Goal: Information Seeking & Learning: Learn about a topic

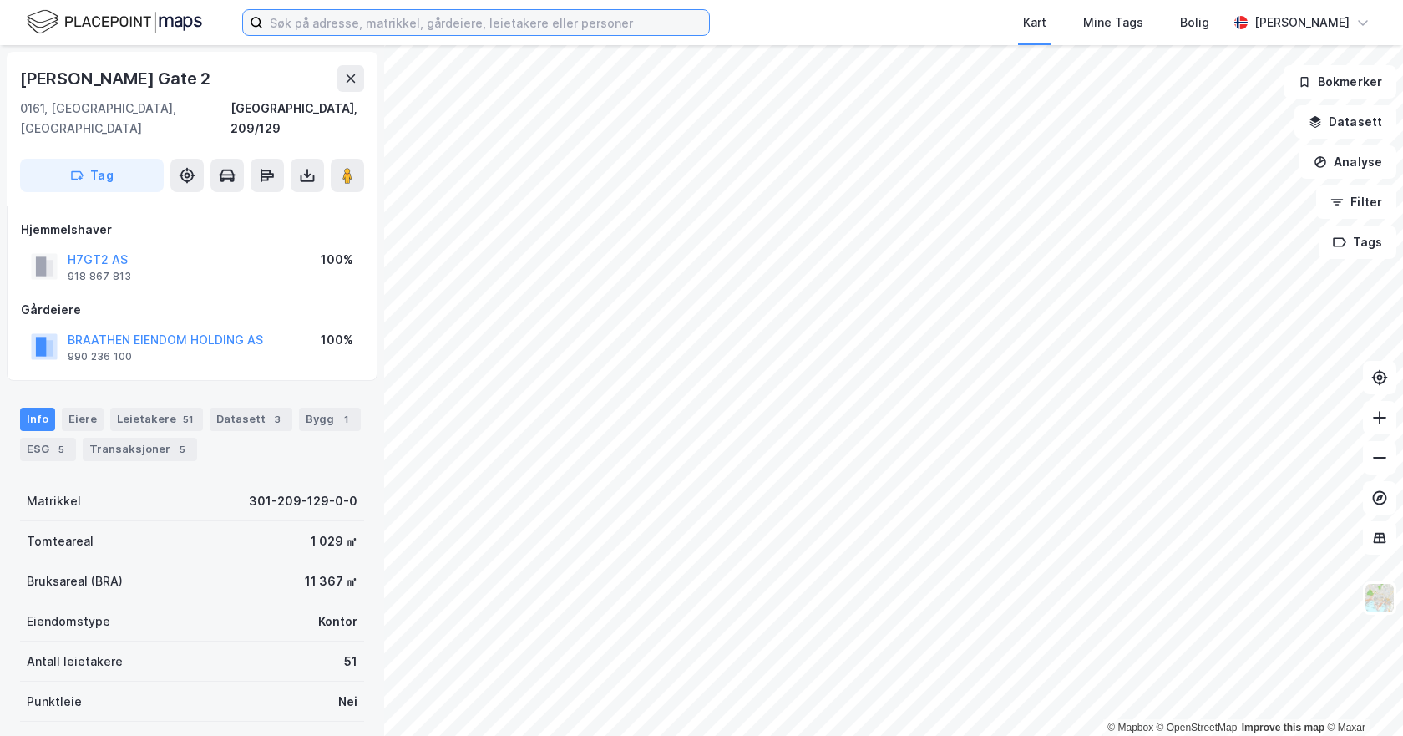
drag, startPoint x: 465, startPoint y: 28, endPoint x: 53, endPoint y: 265, distance: 475.9
click at [465, 28] on input at bounding box center [486, 22] width 446 height 25
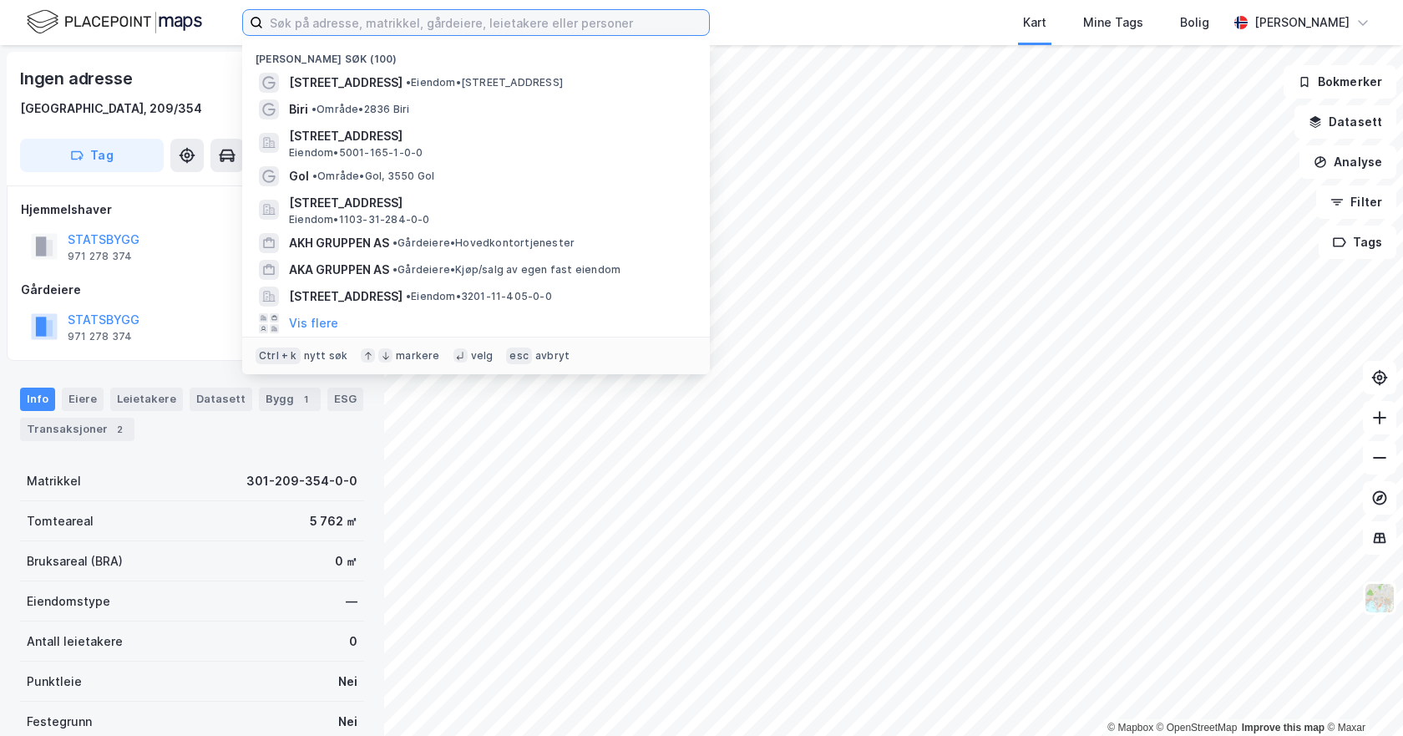
click at [426, 29] on input at bounding box center [486, 22] width 446 height 25
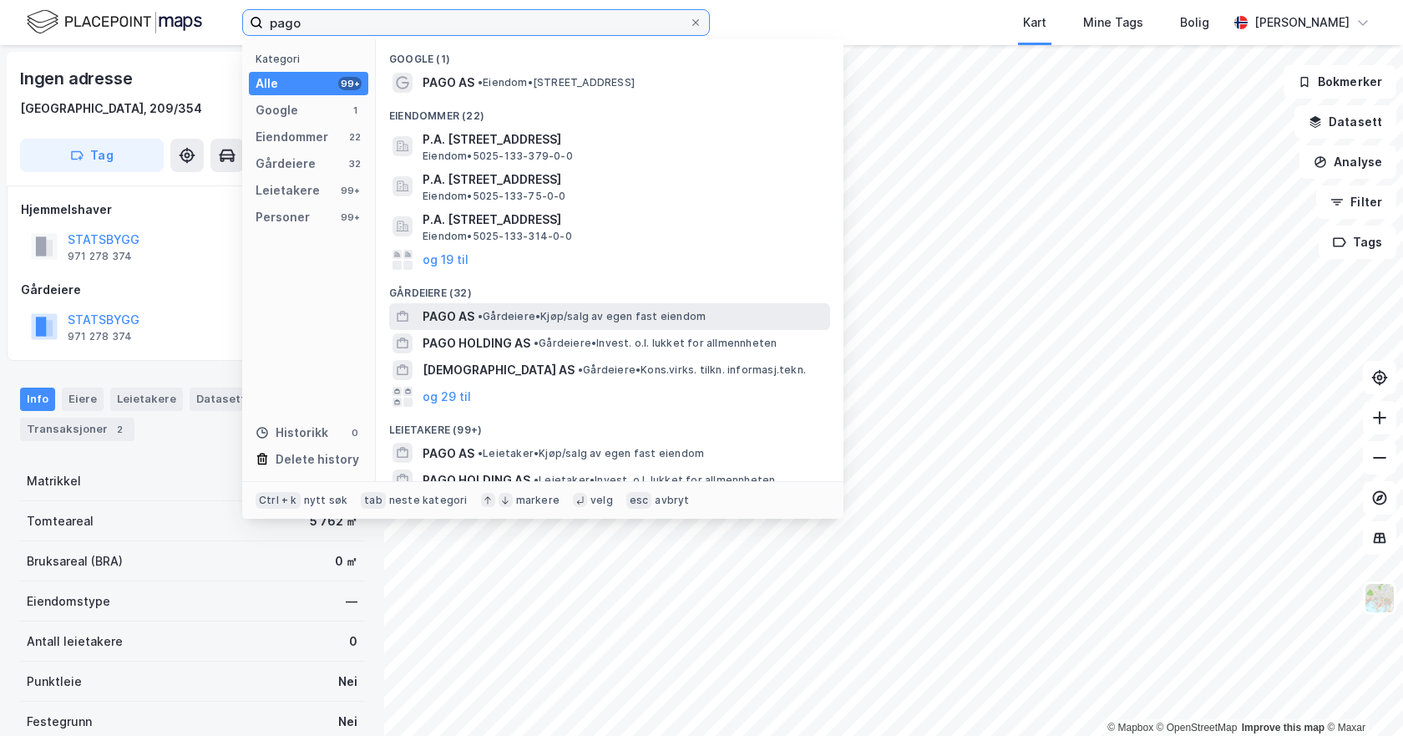
type input "pago"
click at [459, 319] on span "PAGO AS" at bounding box center [449, 317] width 52 height 20
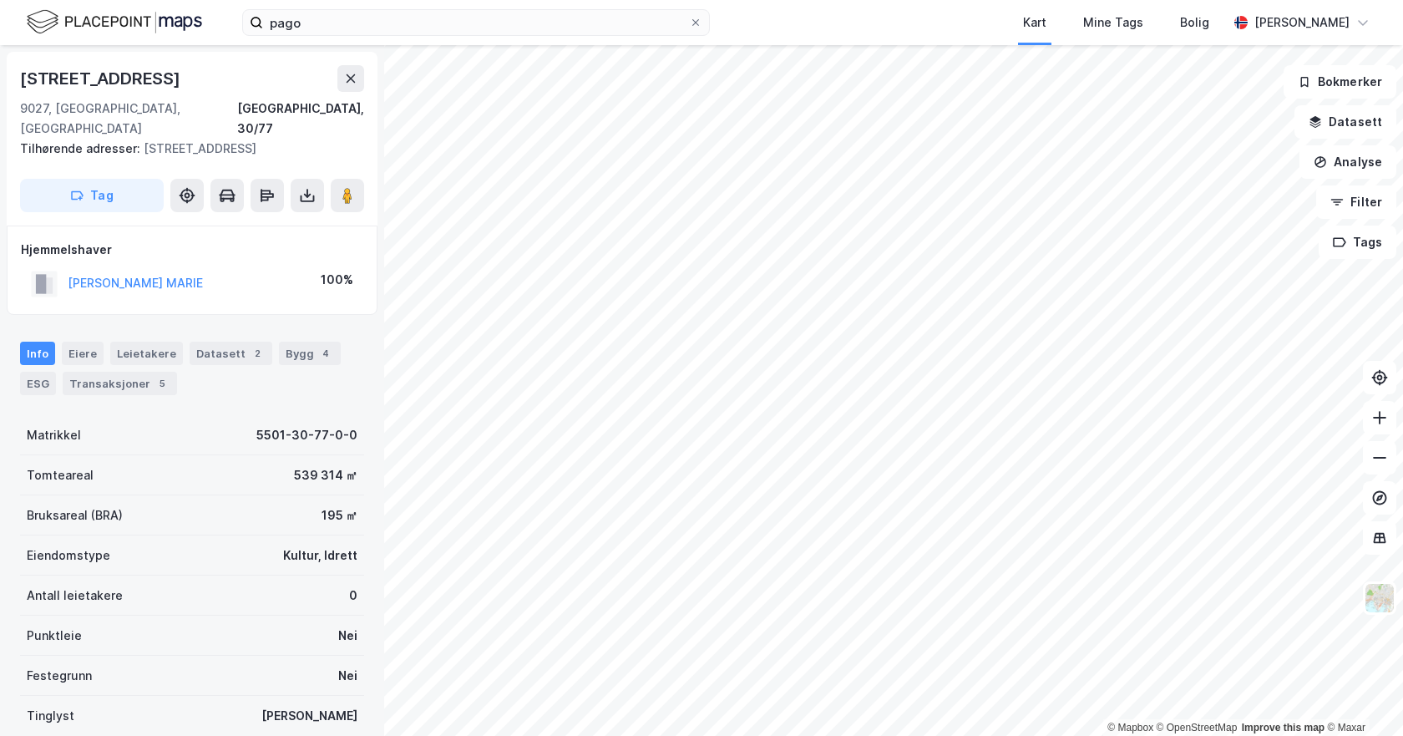
click at [141, 273] on div "[PERSON_NAME] MARIE" at bounding box center [135, 283] width 135 height 20
click at [0, 0] on button "[PERSON_NAME] MARIE" at bounding box center [0, 0] width 0 height 0
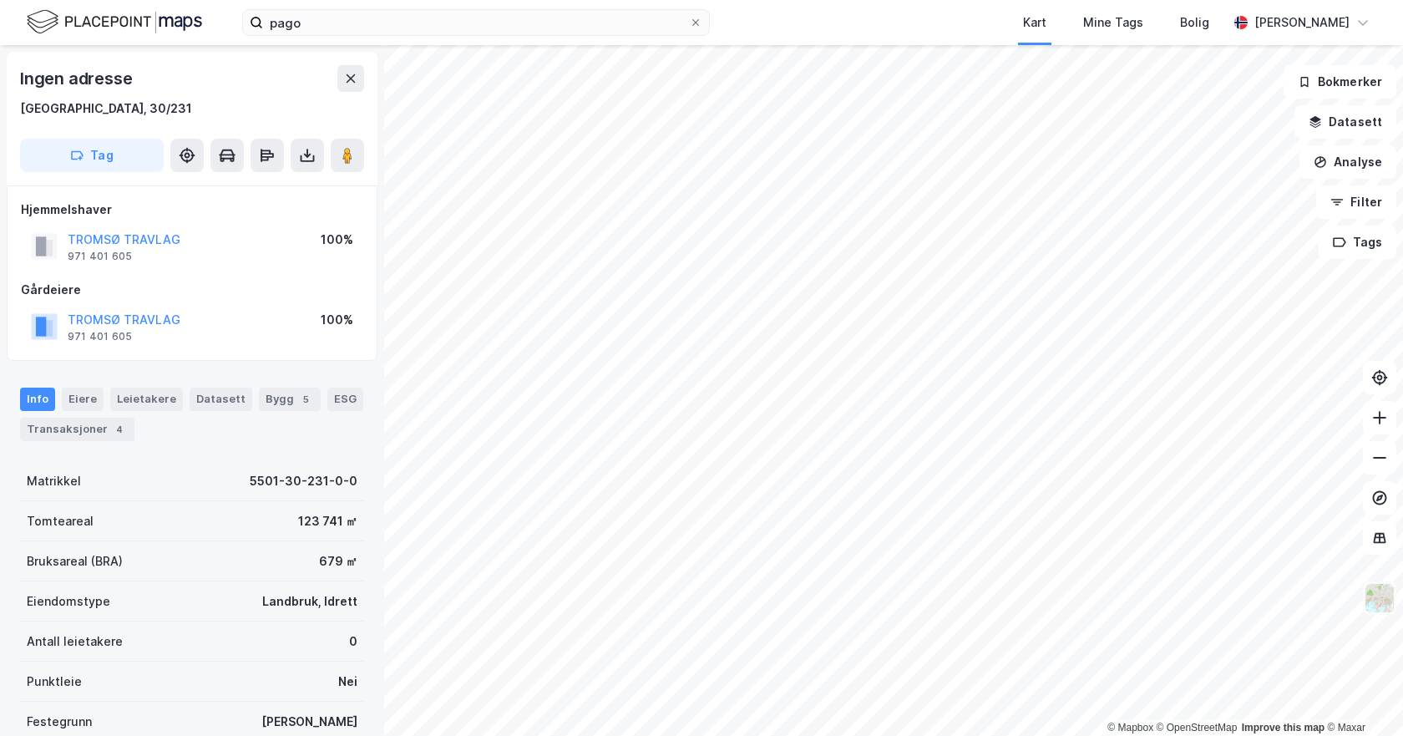
click at [1381, 594] on img at bounding box center [1380, 598] width 32 height 32
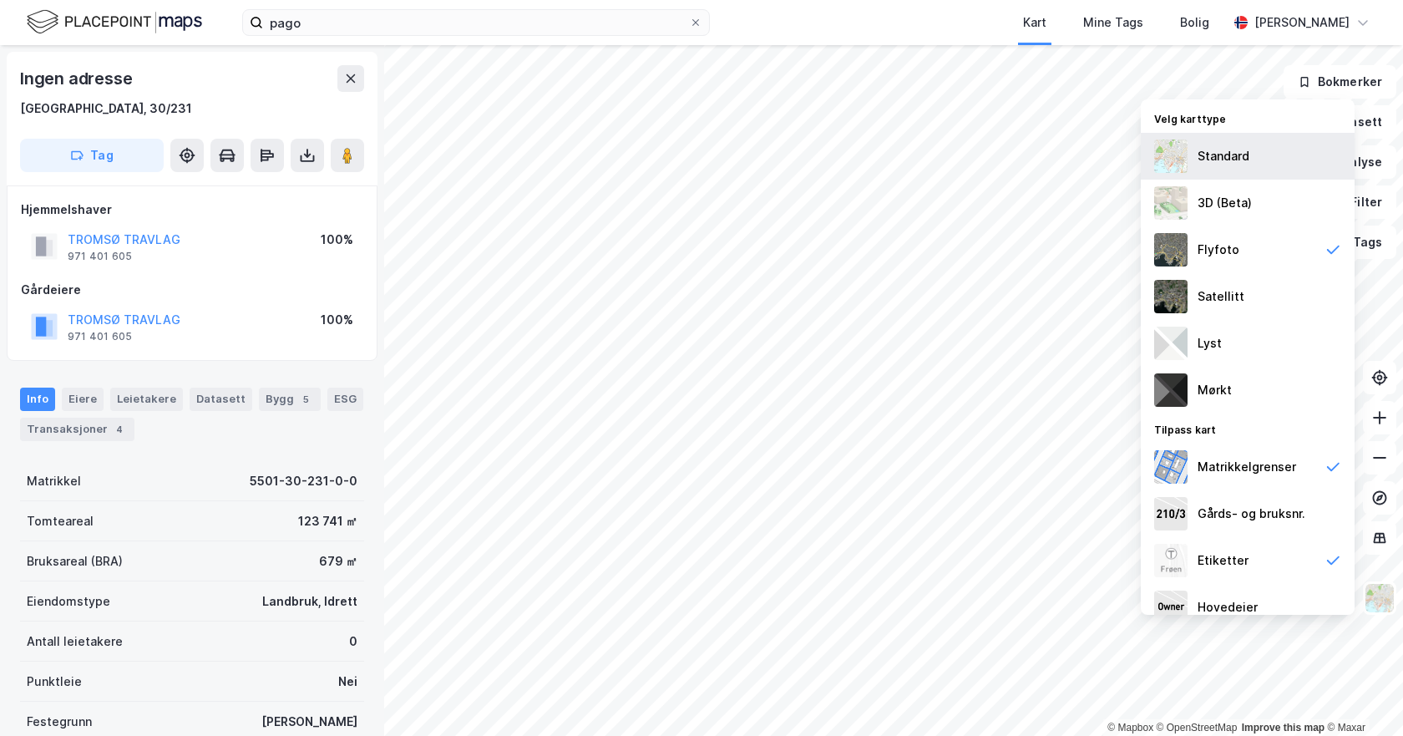
click at [1229, 142] on div "Standard" at bounding box center [1248, 156] width 214 height 47
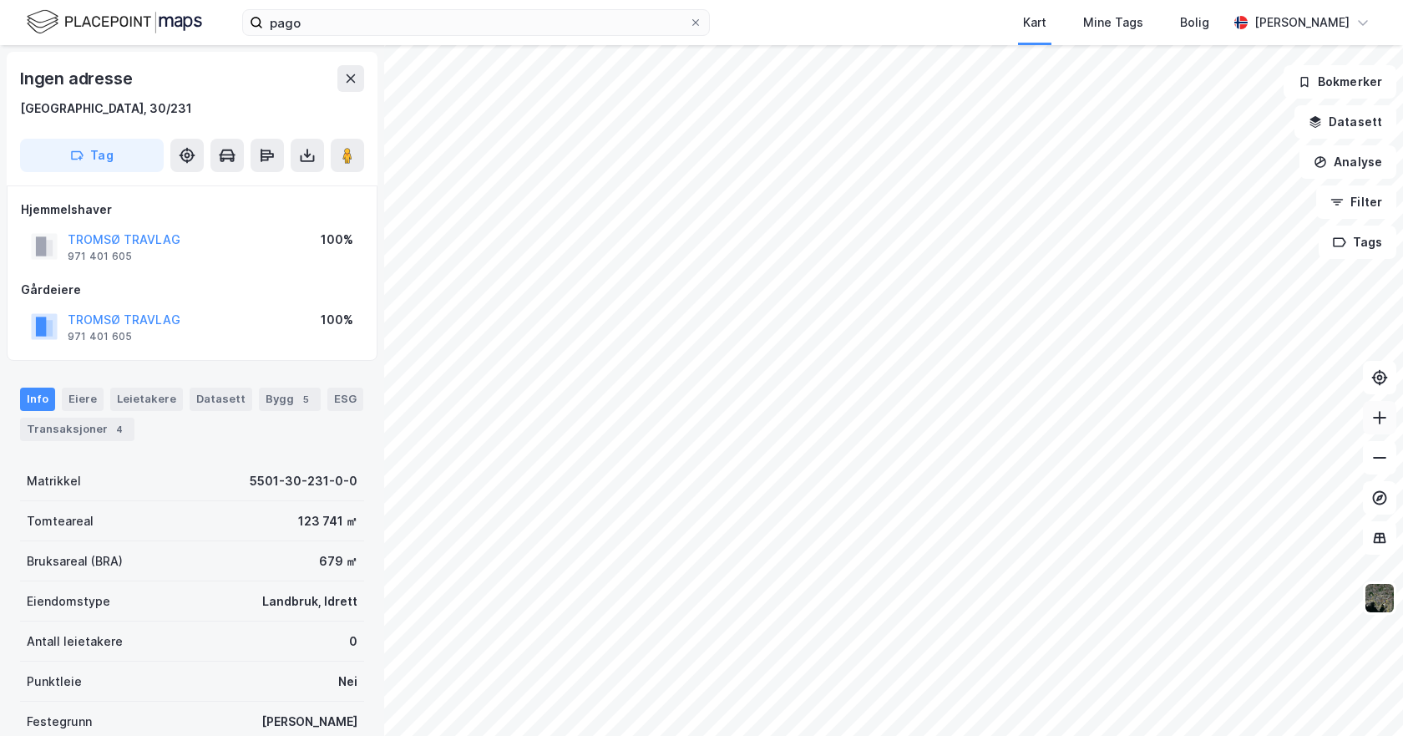
click at [1381, 418] on icon at bounding box center [1379, 418] width 13 height 2
click at [1380, 418] on icon at bounding box center [1379, 417] width 17 height 17
click at [1381, 420] on icon at bounding box center [1379, 417] width 17 height 17
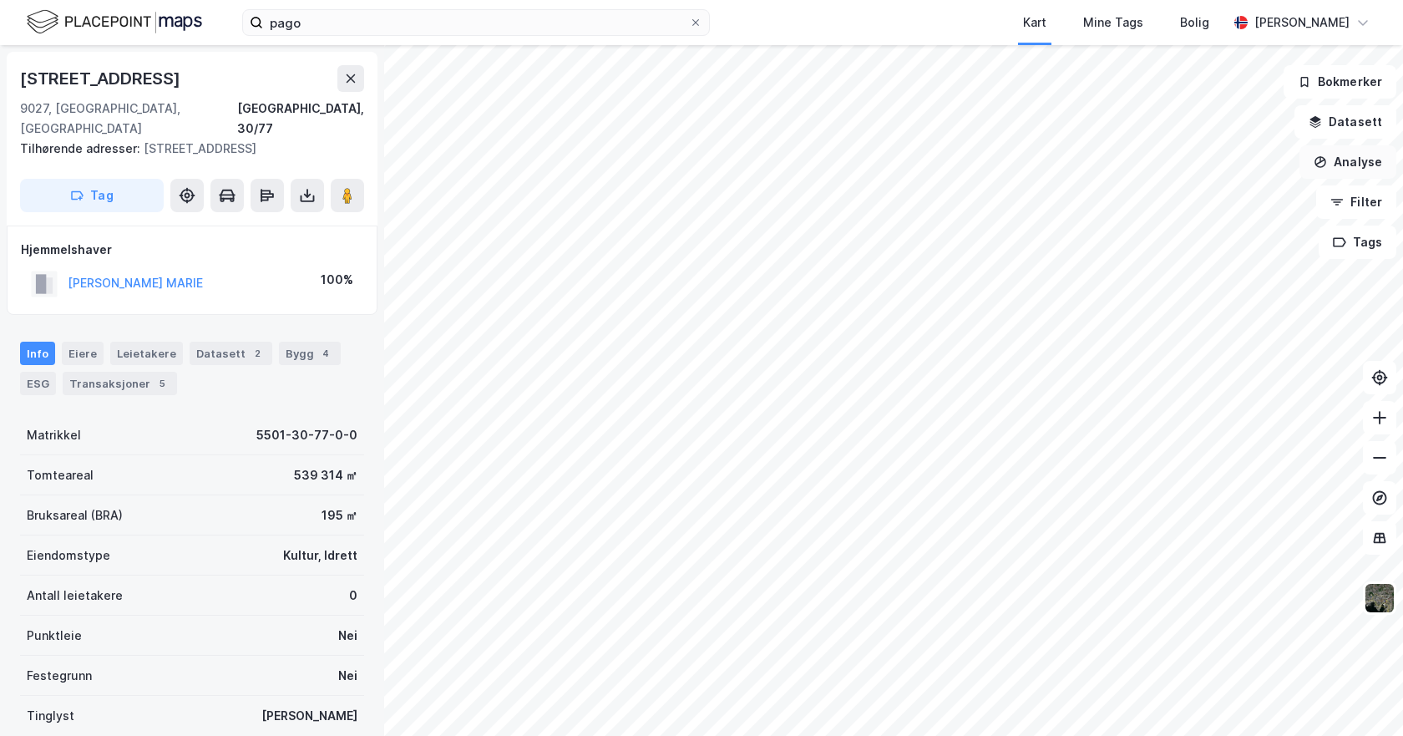
click at [1353, 166] on button "Analyse" at bounding box center [1348, 161] width 97 height 33
click at [1361, 126] on button "Datasett" at bounding box center [1346, 121] width 102 height 33
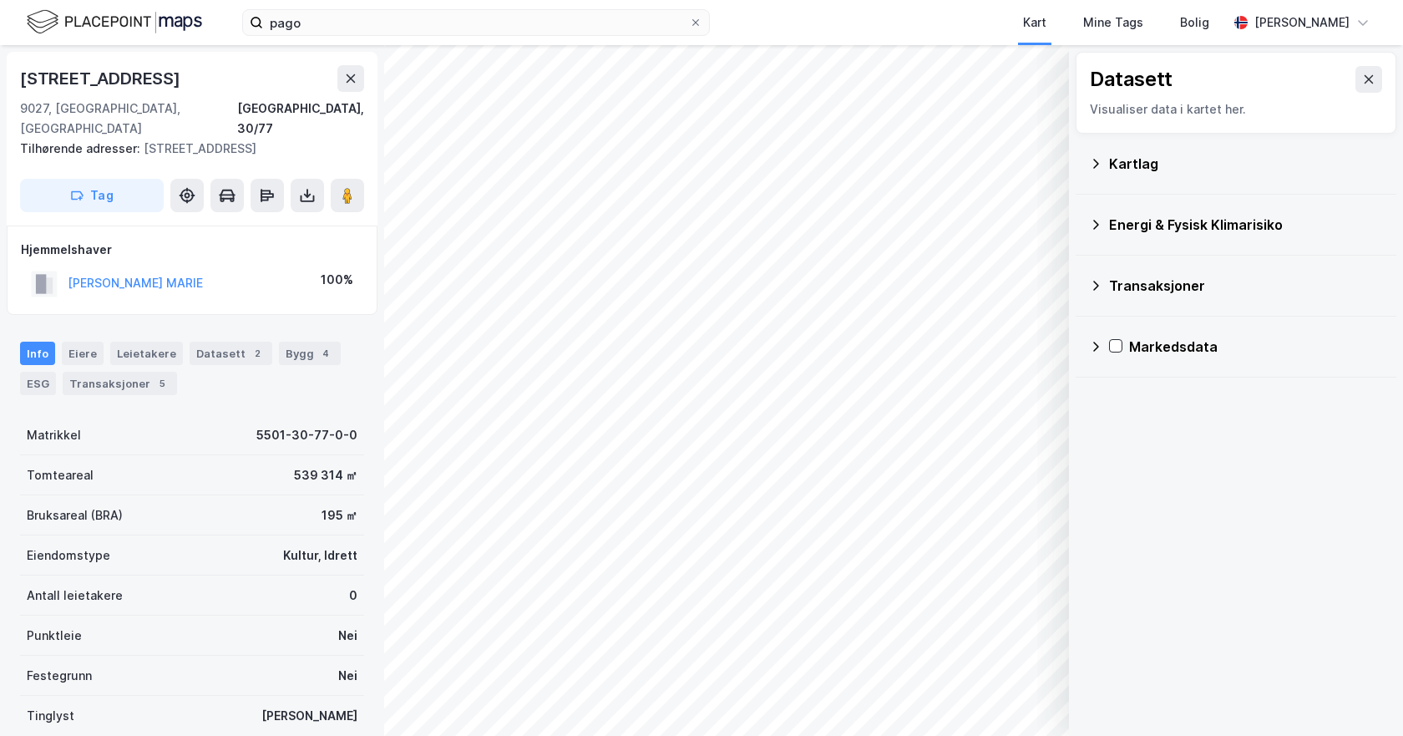
click at [1100, 164] on icon at bounding box center [1095, 163] width 13 height 13
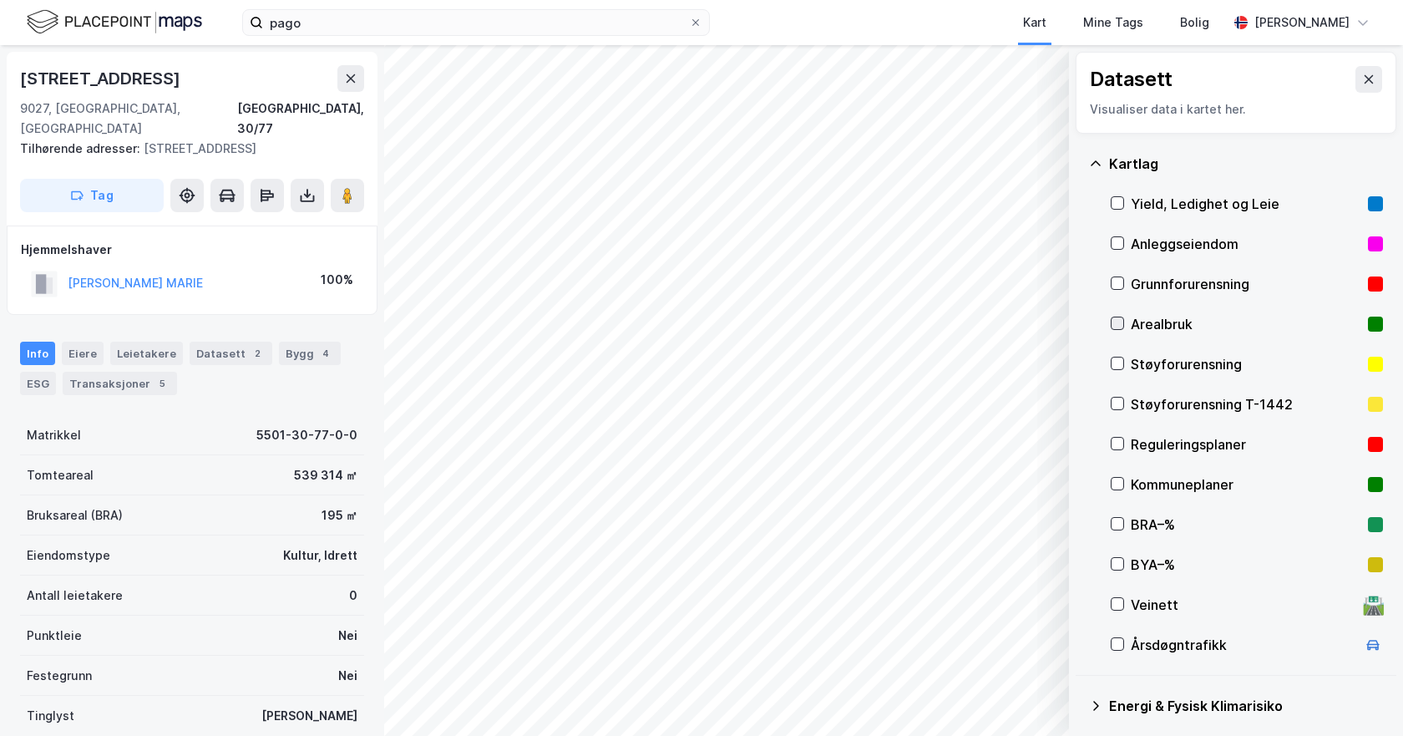
click at [1116, 319] on icon at bounding box center [1118, 323] width 12 height 12
click at [1132, 515] on div "© Mapbox © OpenStreetMap Improve this map © Maxar Datasett Visualiser data i ka…" at bounding box center [701, 390] width 1403 height 691
click at [1362, 79] on icon at bounding box center [1368, 79] width 13 height 13
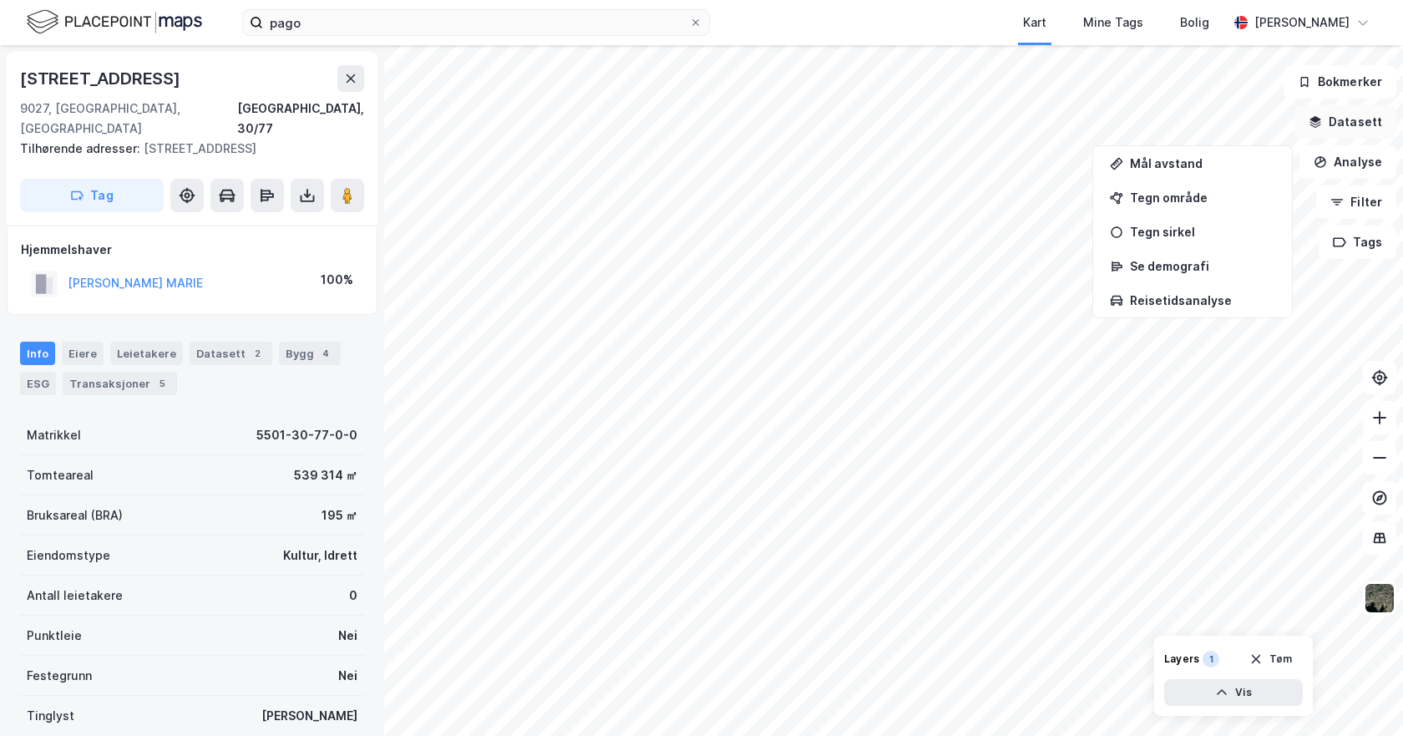
click at [1345, 129] on button "Datasett" at bounding box center [1346, 121] width 102 height 33
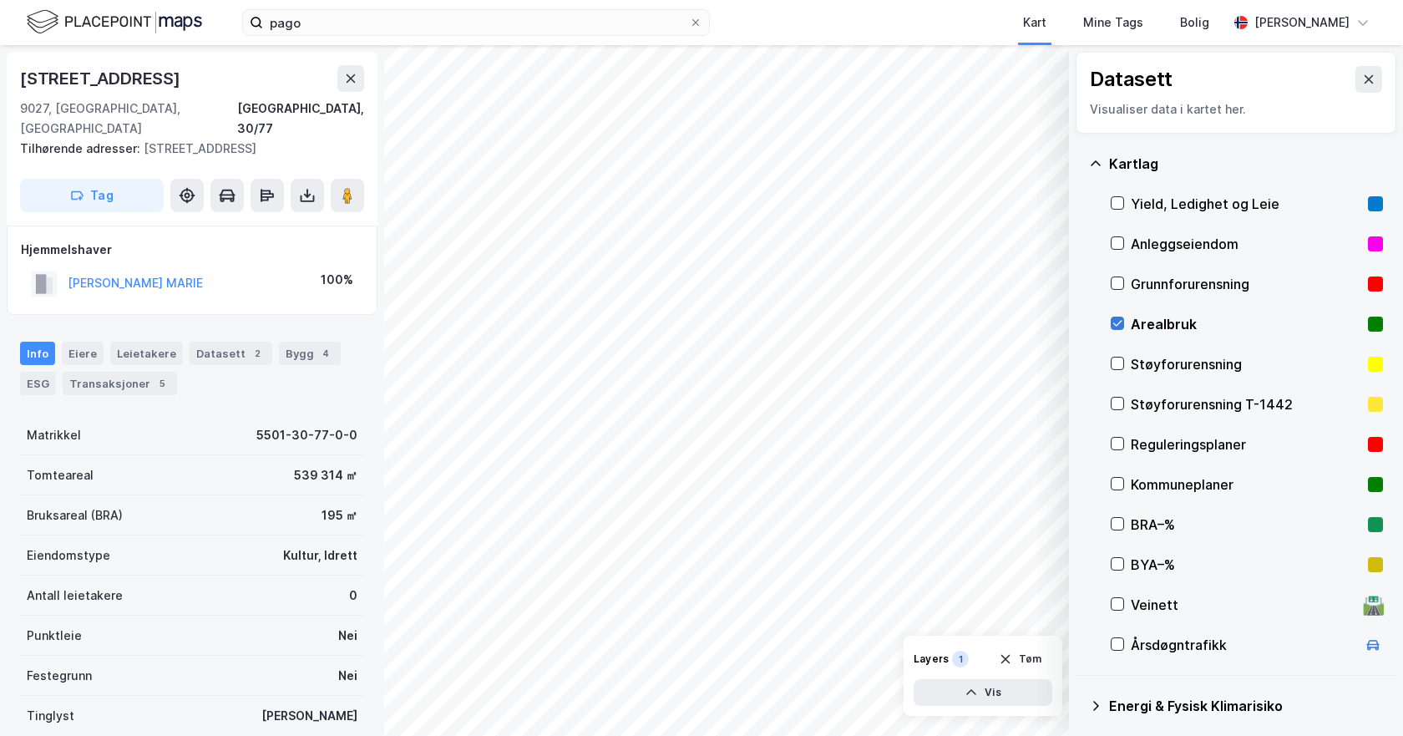
click at [1113, 328] on icon at bounding box center [1118, 323] width 12 height 12
click at [1365, 79] on icon at bounding box center [1369, 79] width 9 height 8
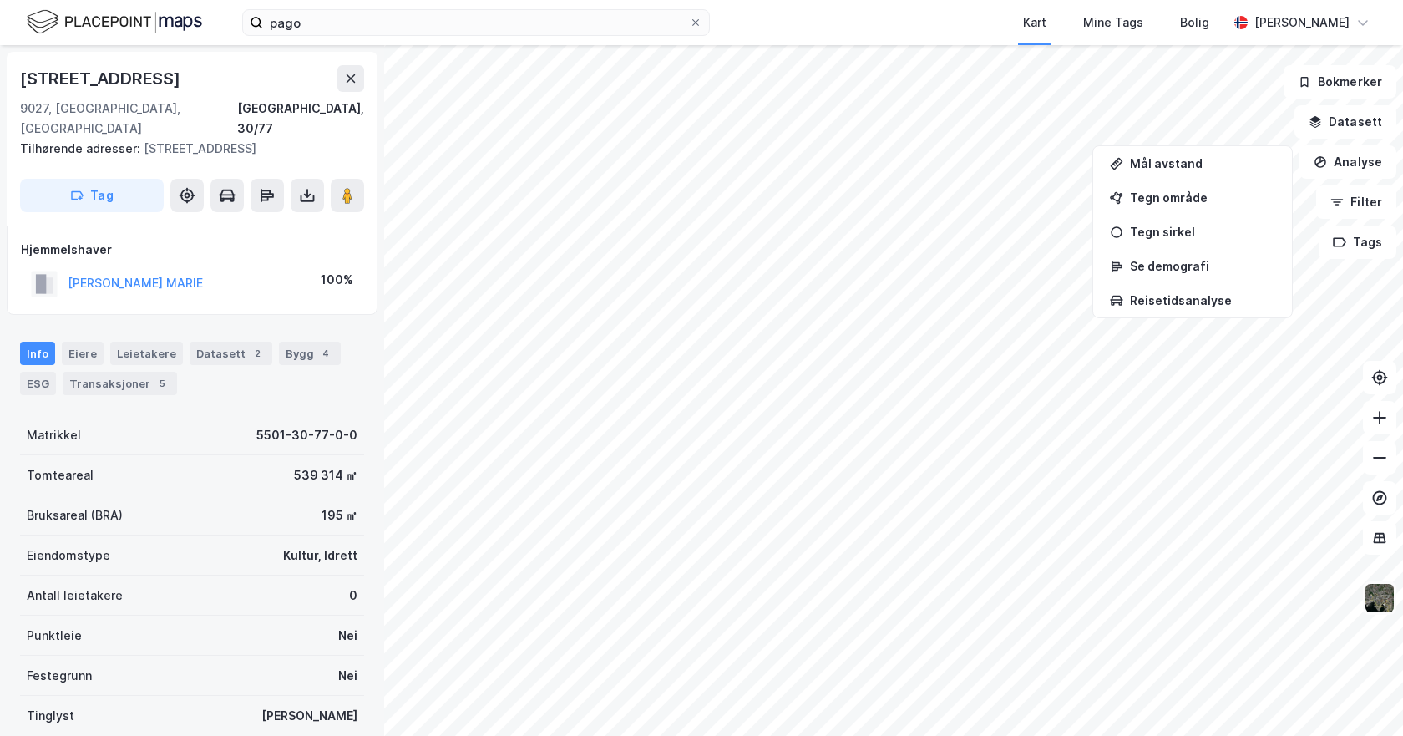
click at [1373, 599] on img at bounding box center [1380, 598] width 32 height 32
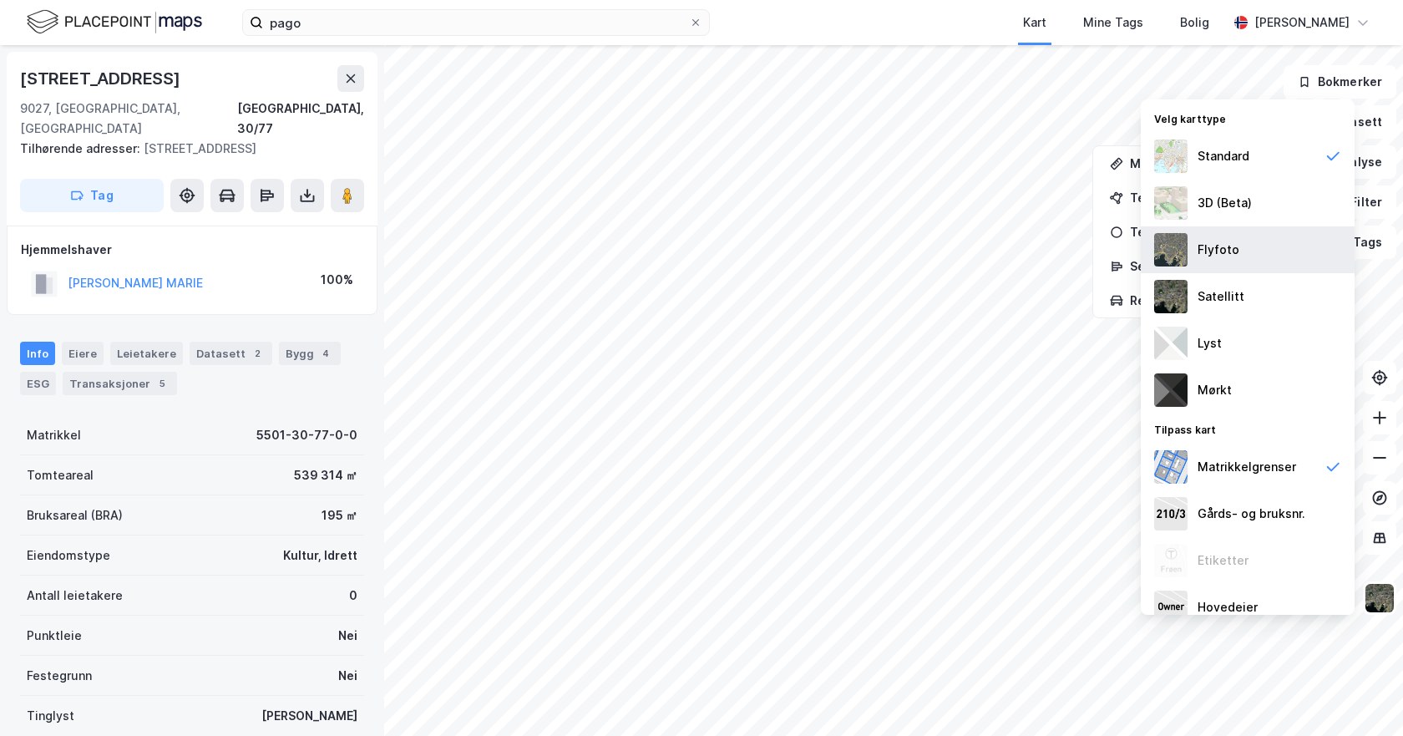
click at [1183, 253] on img at bounding box center [1170, 249] width 33 height 33
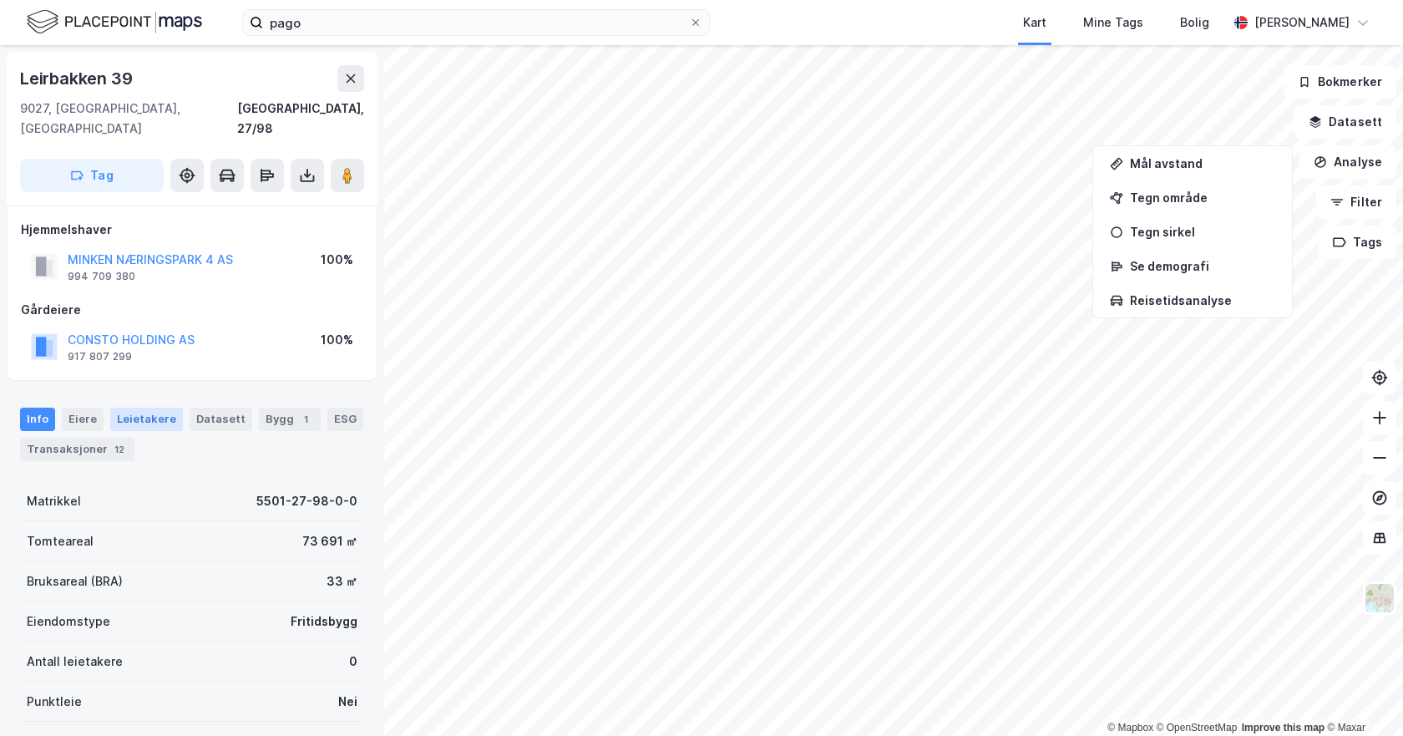
click at [136, 408] on div "Leietakere" at bounding box center [146, 419] width 73 height 23
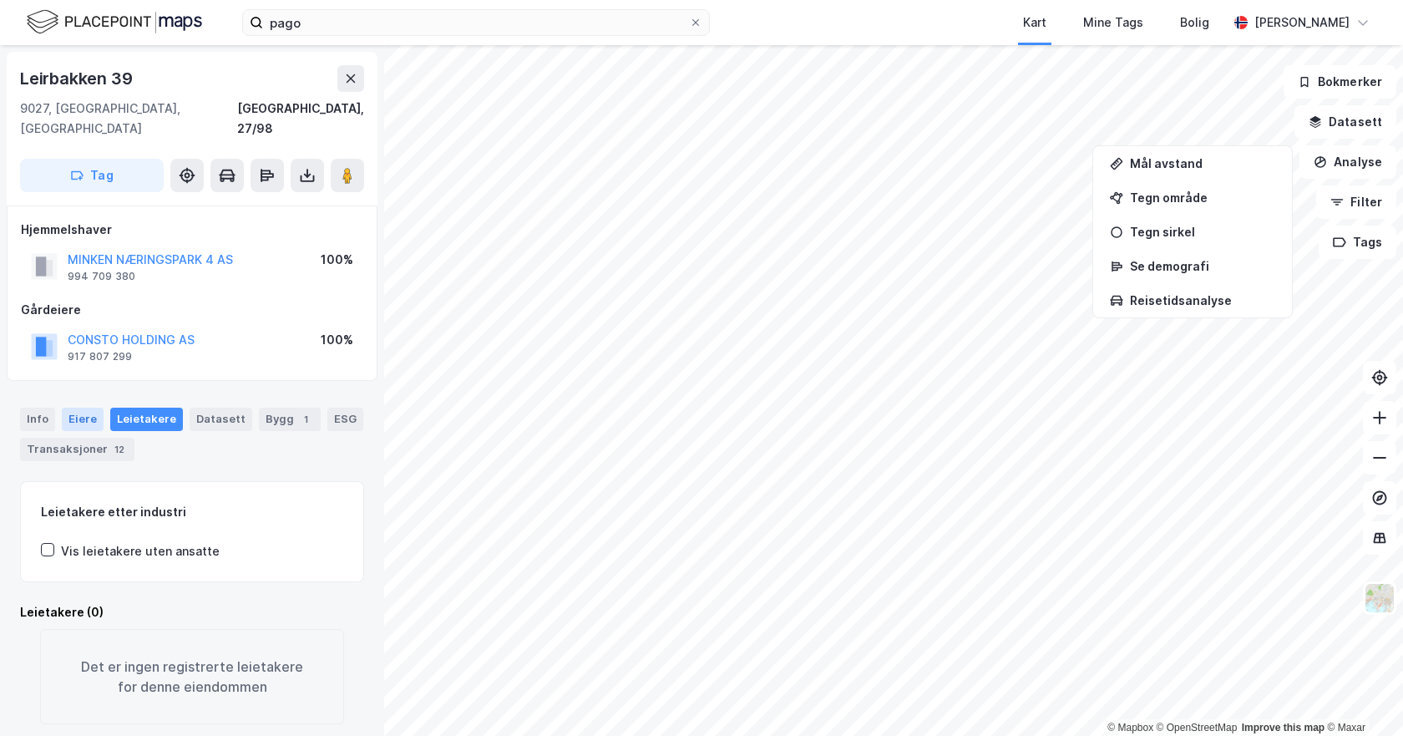
click at [85, 408] on div "Eiere" at bounding box center [83, 419] width 42 height 23
